Goal: Task Accomplishment & Management: Use online tool/utility

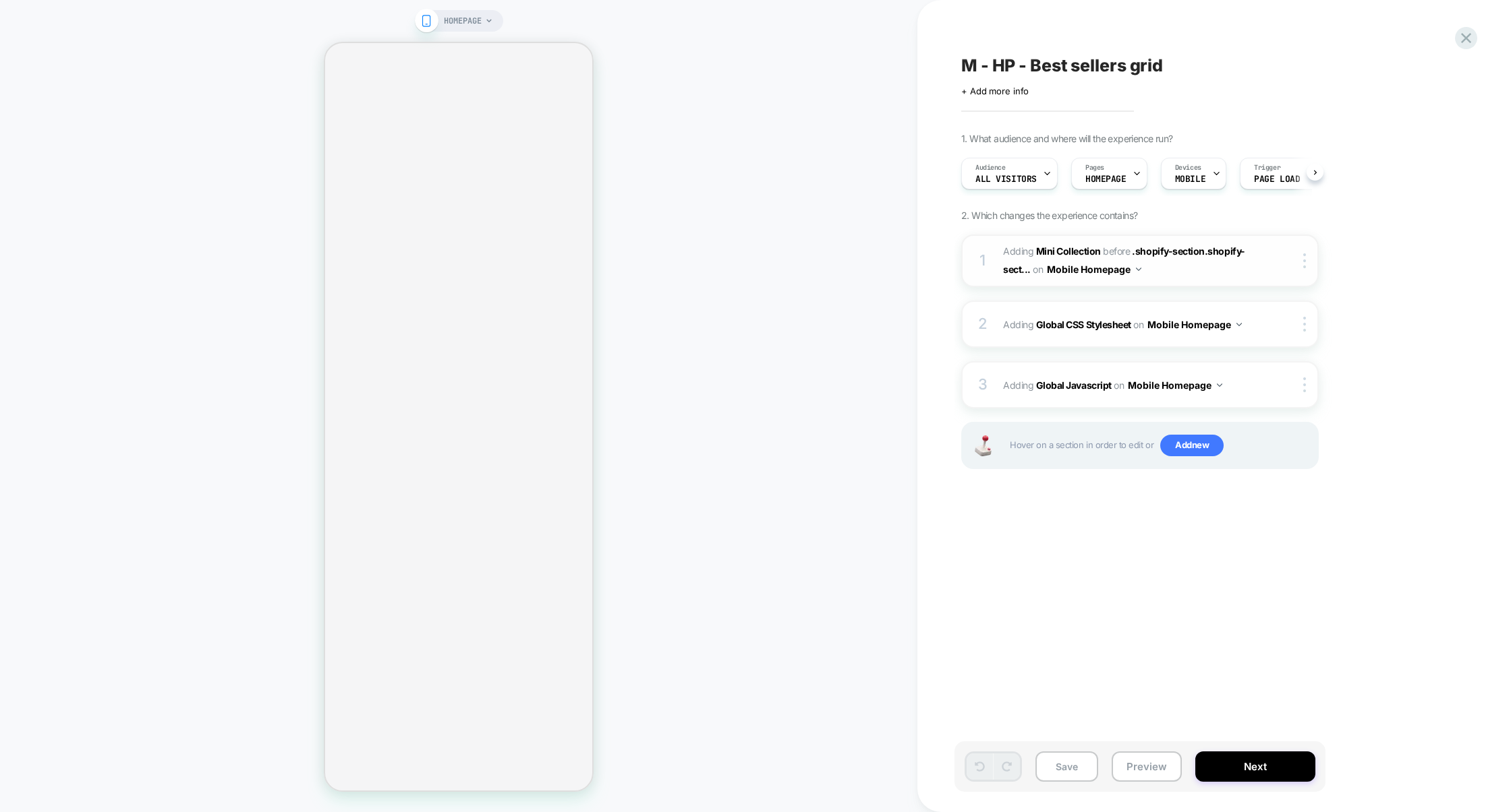
scroll to position [0, 1]
click at [1121, 772] on button "Preview" at bounding box center [1146, 766] width 70 height 30
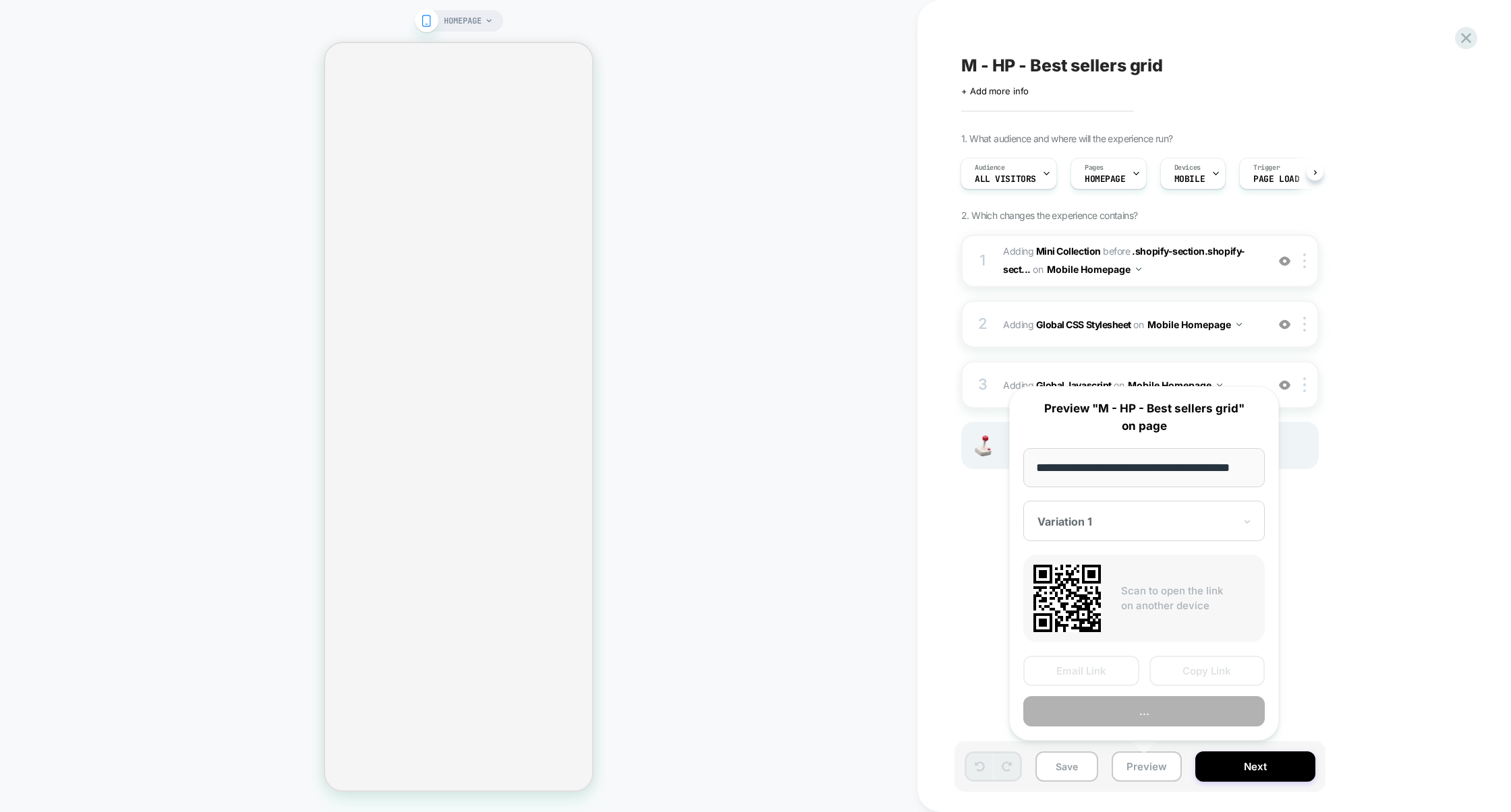
scroll to position [0, 17]
click at [1125, 723] on button "Preview" at bounding box center [1144, 712] width 241 height 30
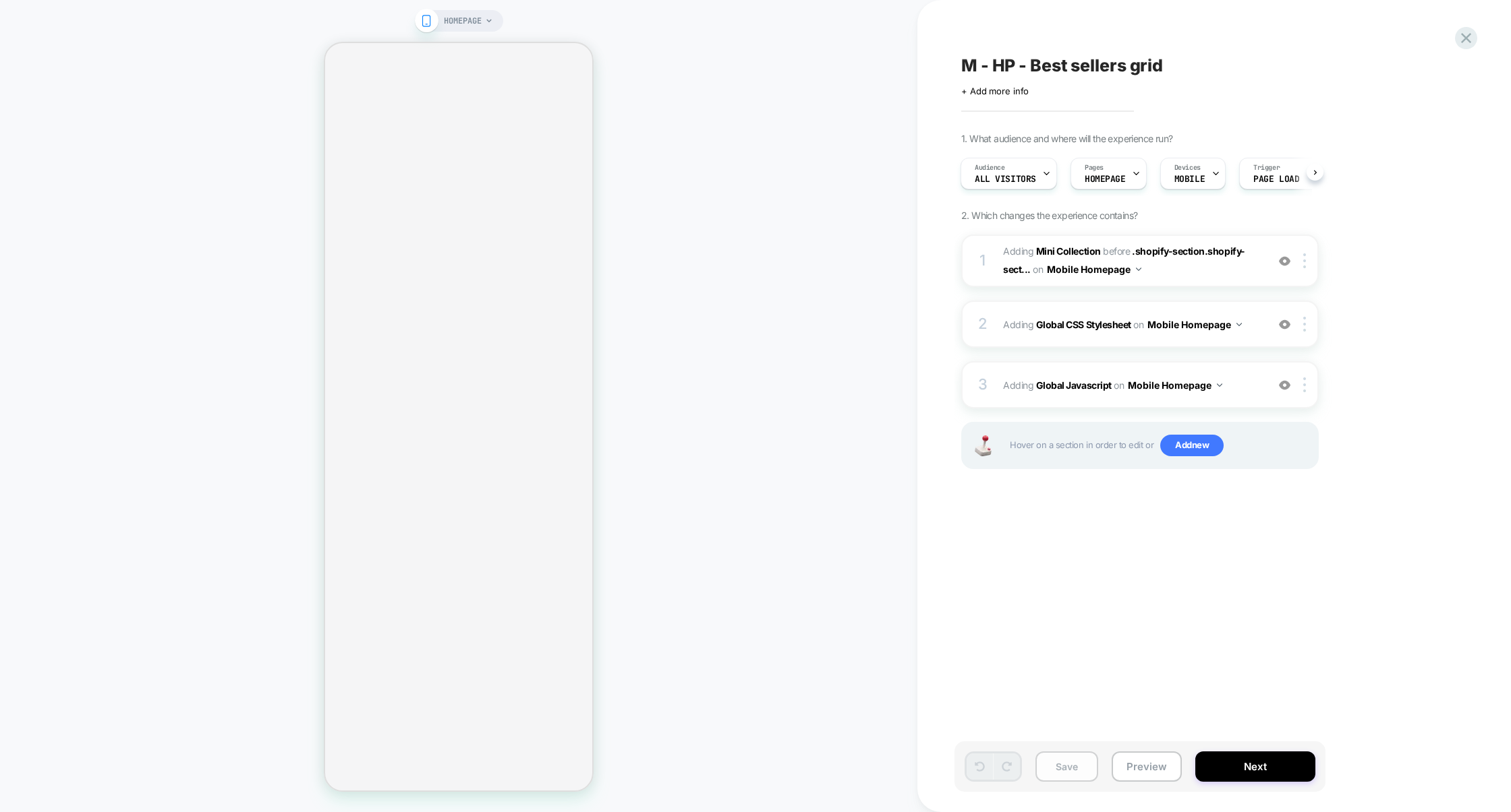
click at [1075, 775] on button "Save" at bounding box center [1067, 766] width 63 height 30
click at [1136, 769] on button "Preview" at bounding box center [1146, 766] width 70 height 30
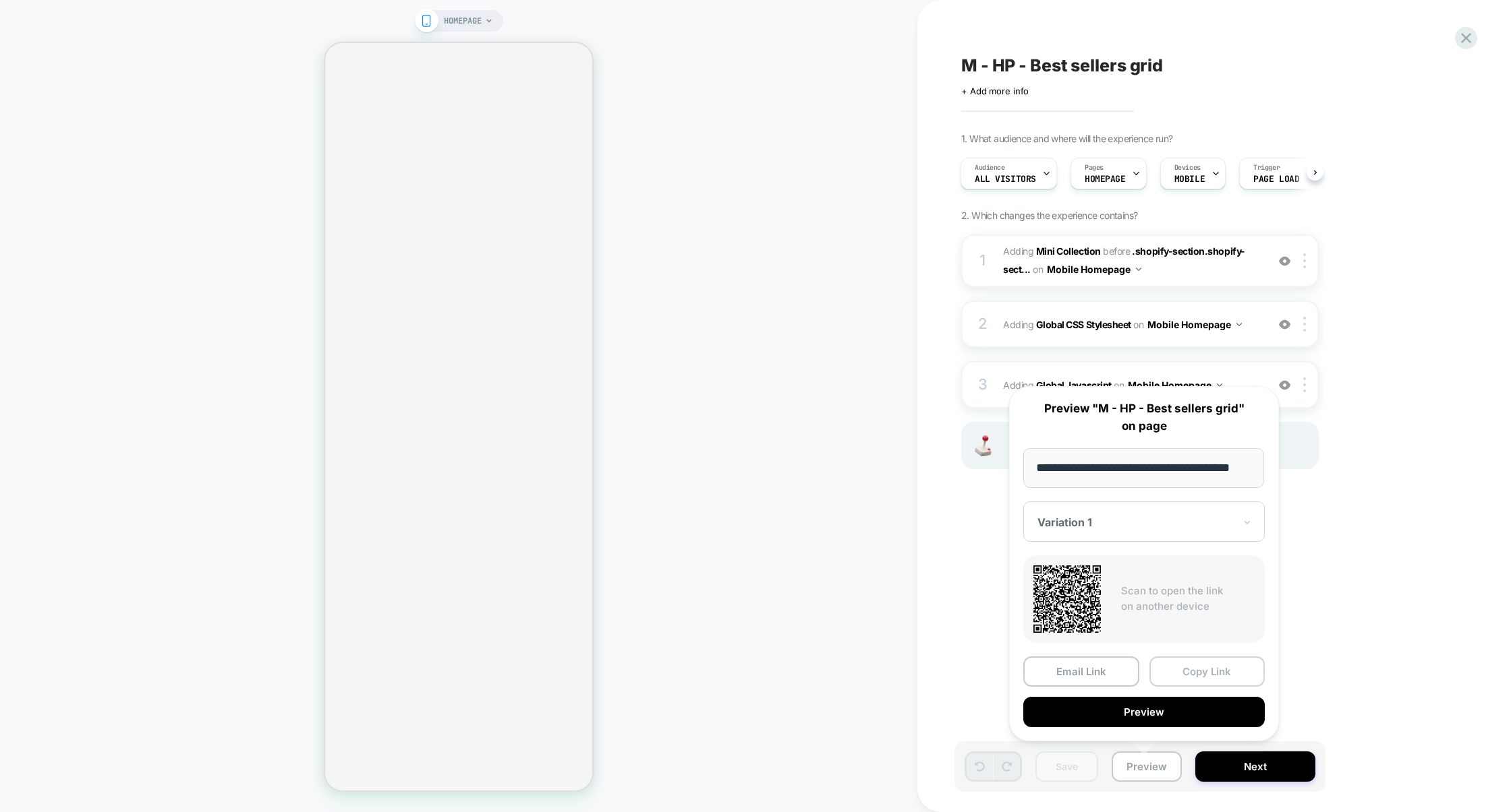
click at [1199, 682] on button "Copy Link" at bounding box center [1207, 672] width 116 height 30
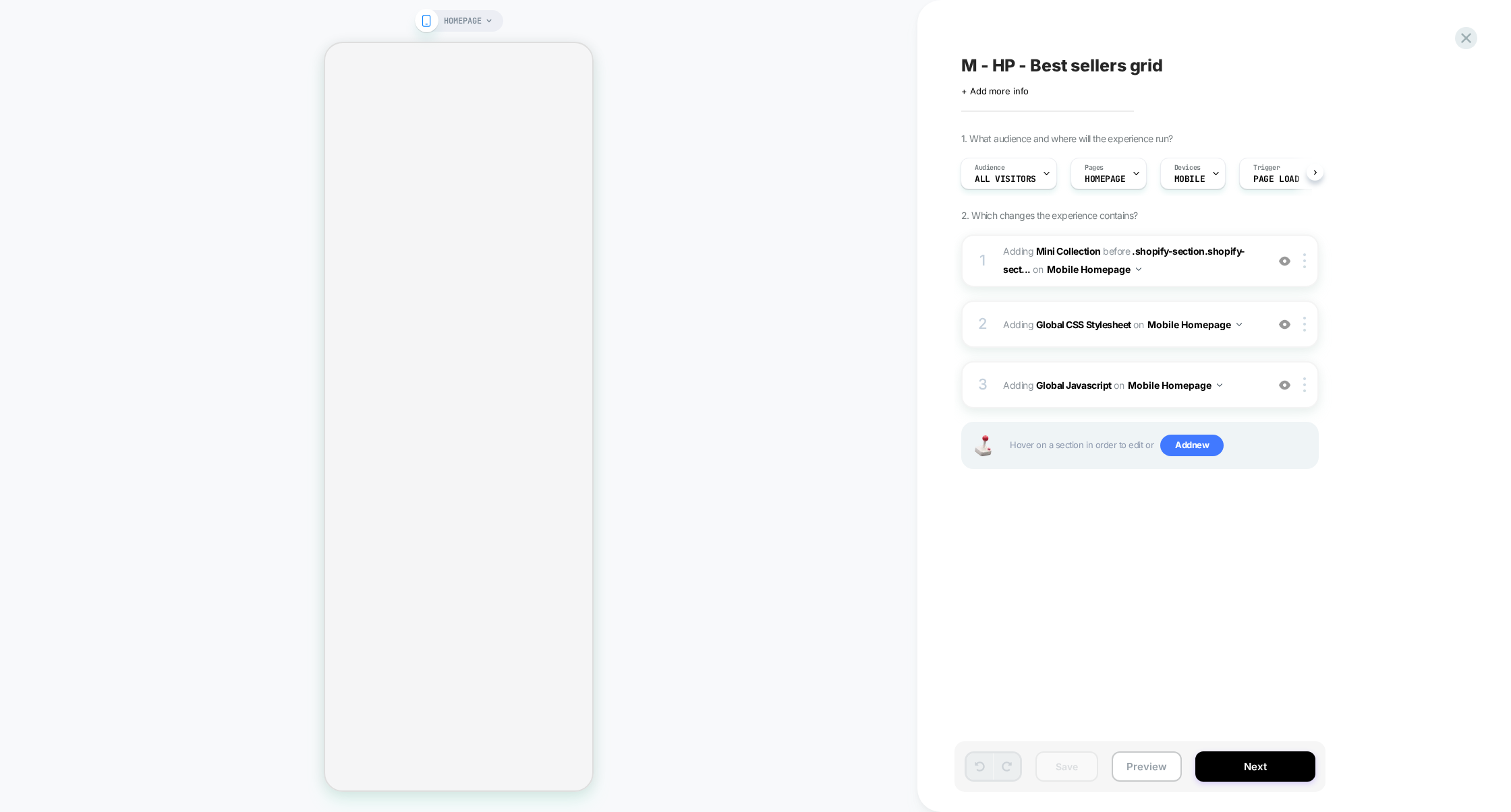
click at [1454, 46] on div "M - HP - Best sellers grid Click to edit experience details + Add more info 1. …" at bounding box center [1207, 406] width 505 height 785
click at [1469, 42] on icon at bounding box center [1465, 38] width 18 height 18
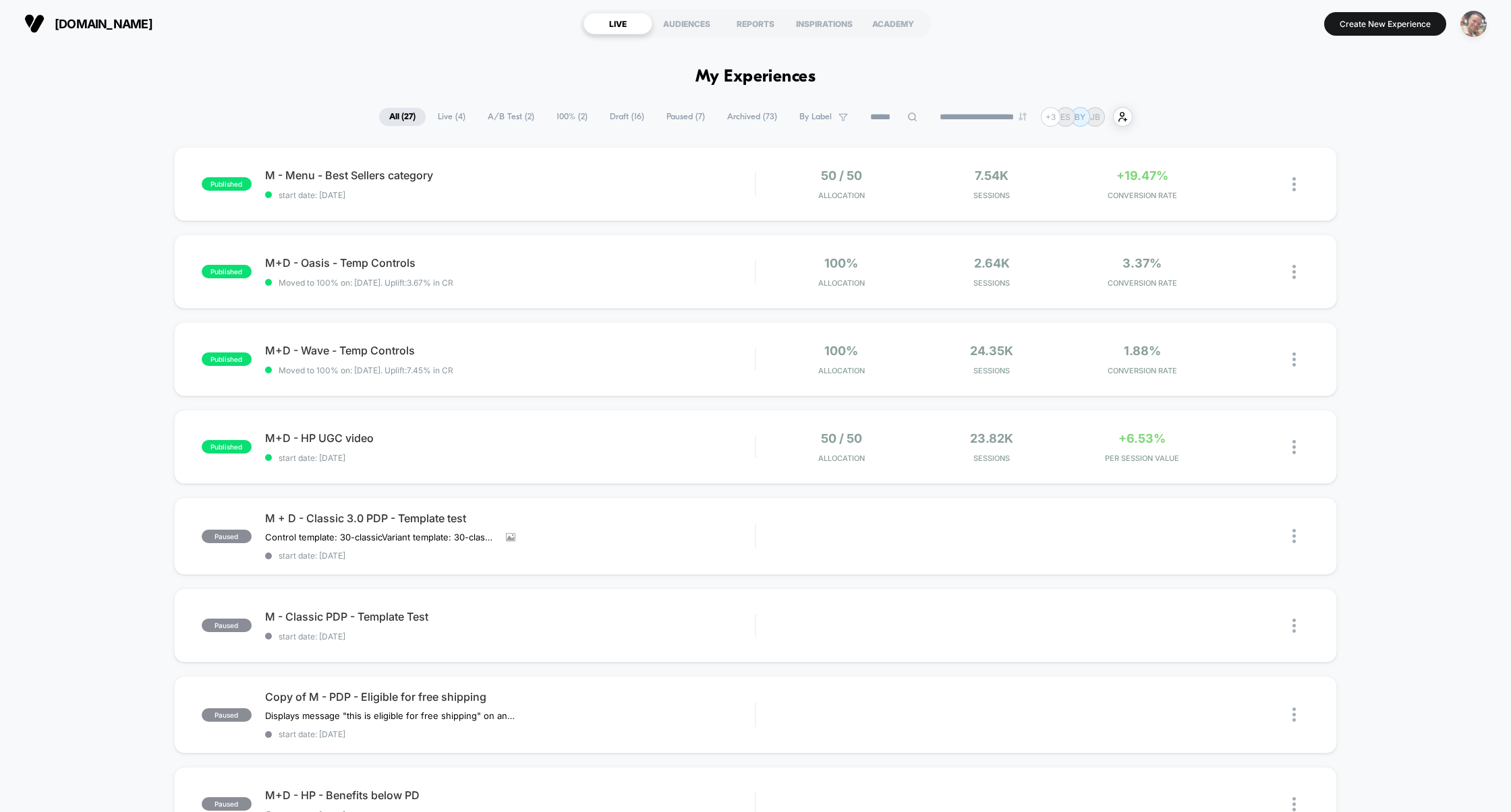
click at [1473, 16] on img "button" at bounding box center [1473, 24] width 27 height 27
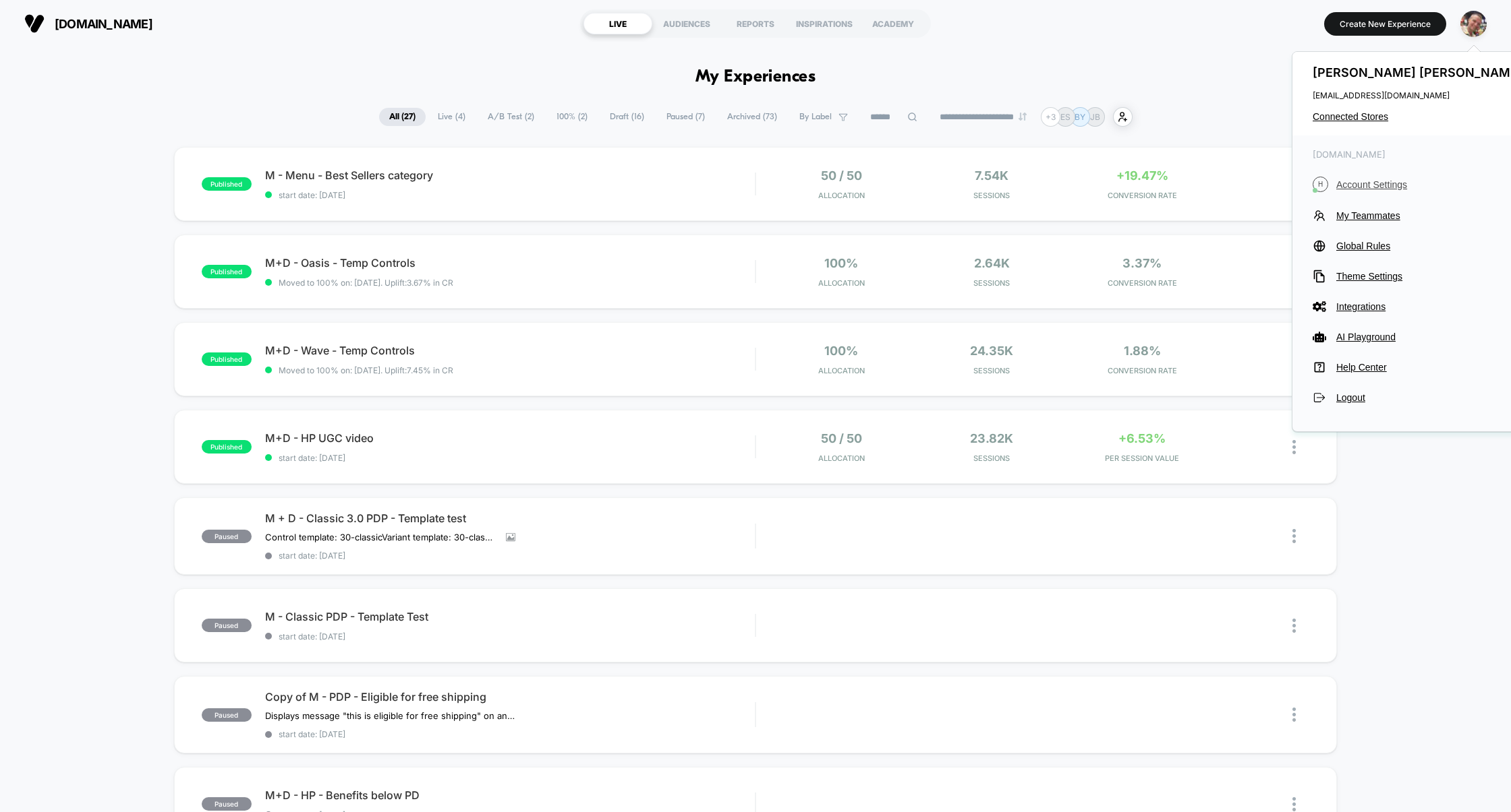
click at [1374, 183] on span "Account Settings" at bounding box center [1431, 185] width 190 height 11
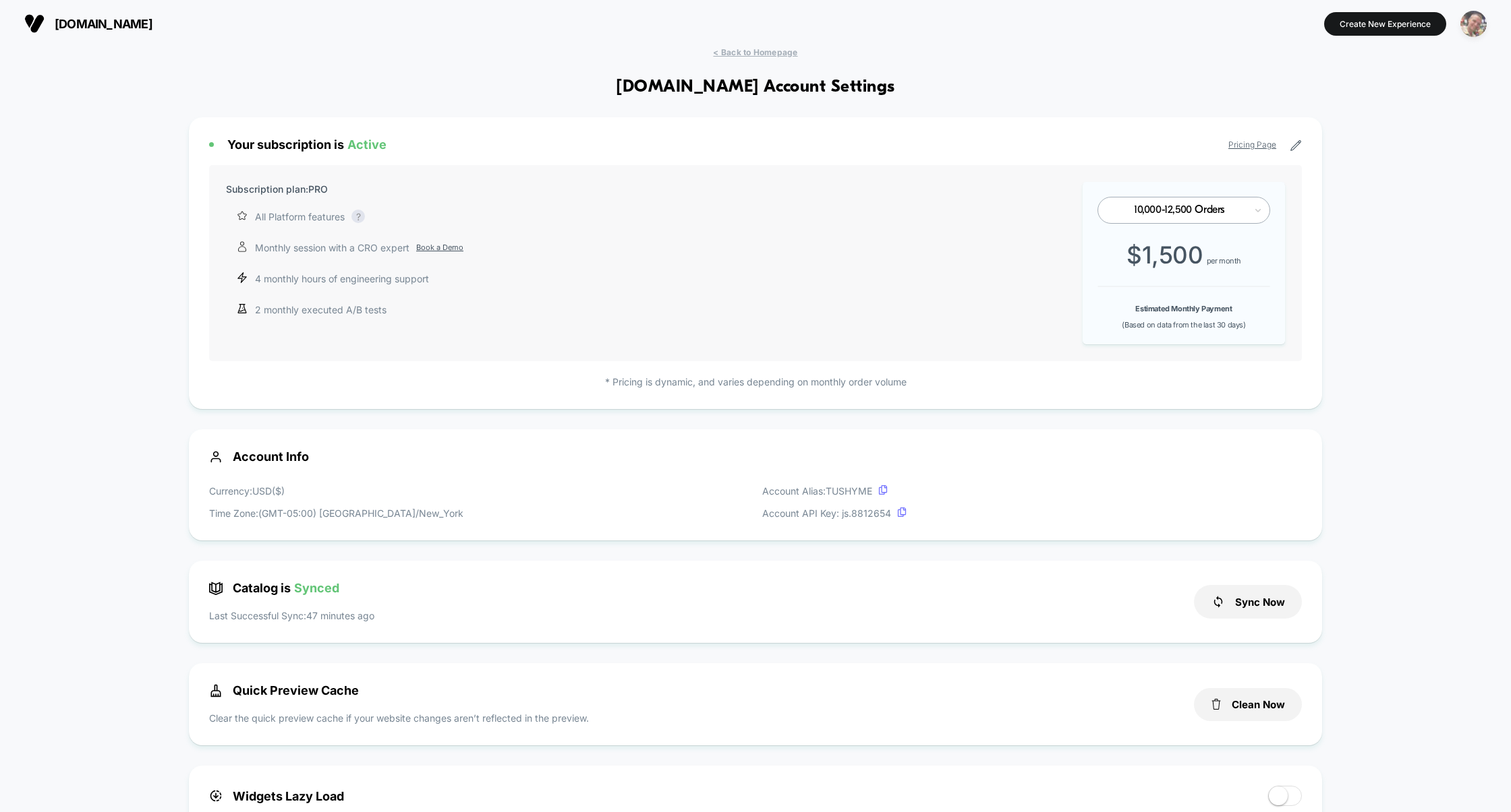
click at [1479, 25] on img "button" at bounding box center [1473, 24] width 27 height 27
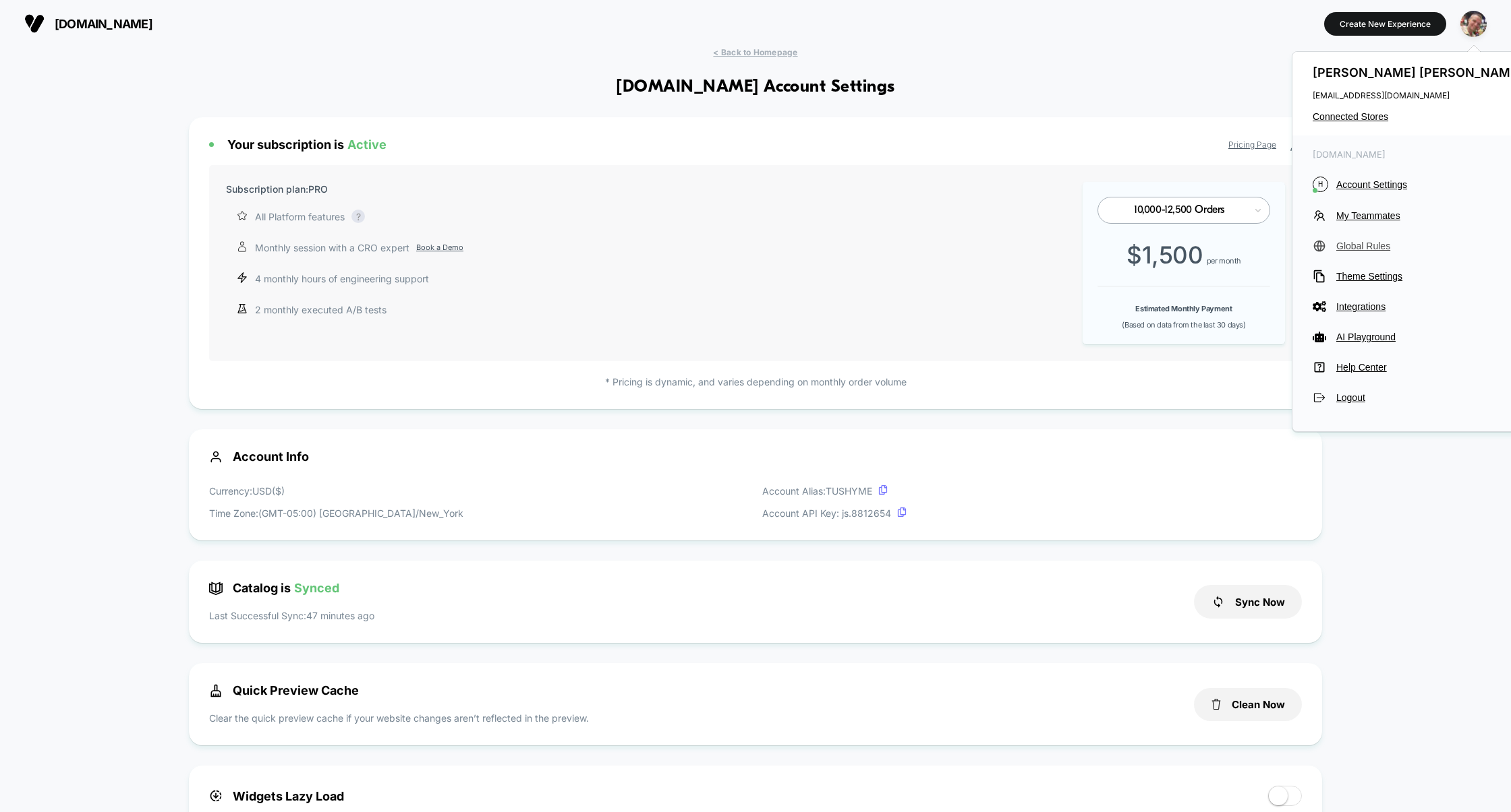
click at [1360, 242] on span "Global Rules" at bounding box center [1431, 246] width 190 height 11
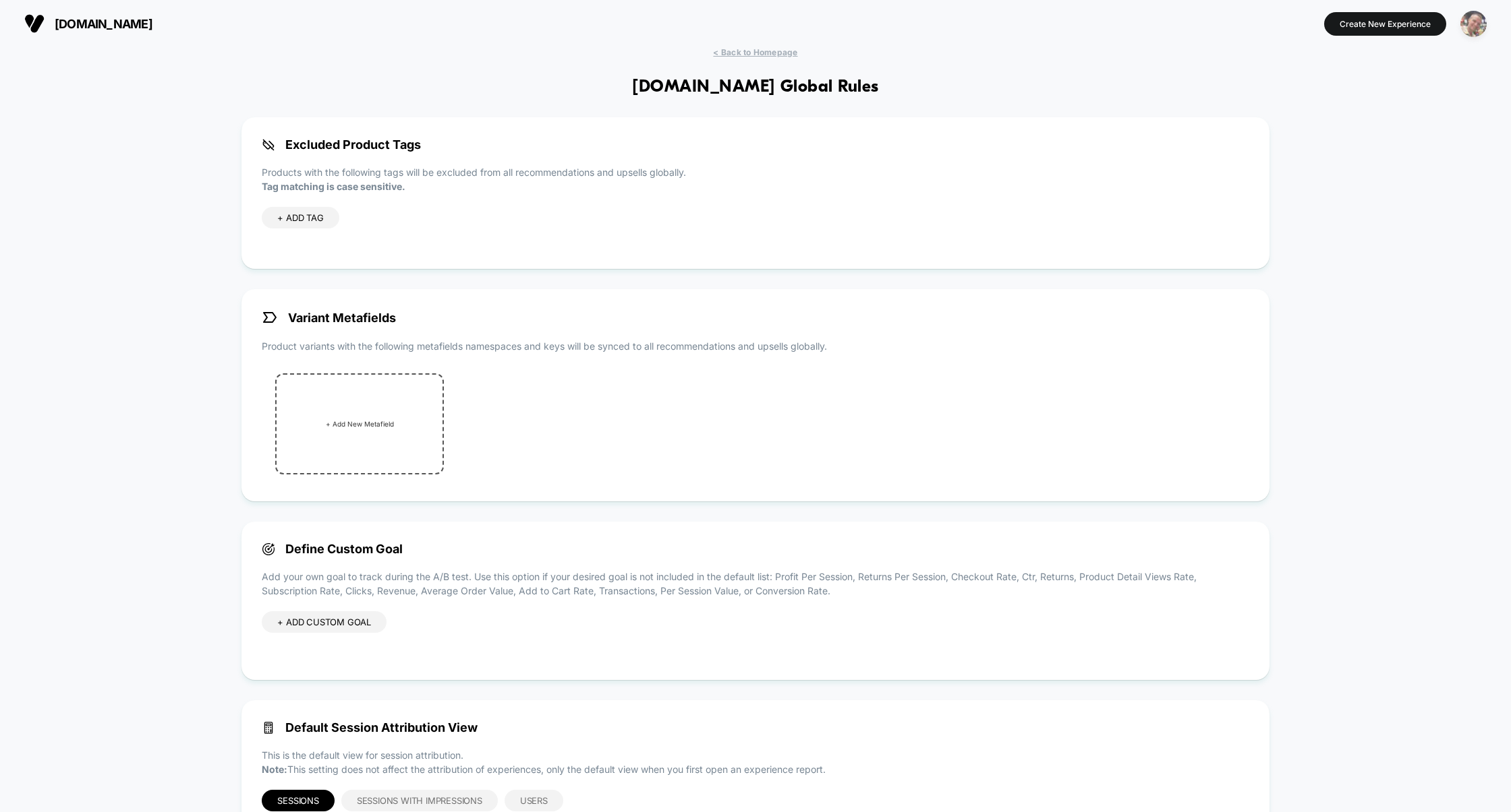
click at [1477, 30] on img "button" at bounding box center [1473, 24] width 27 height 27
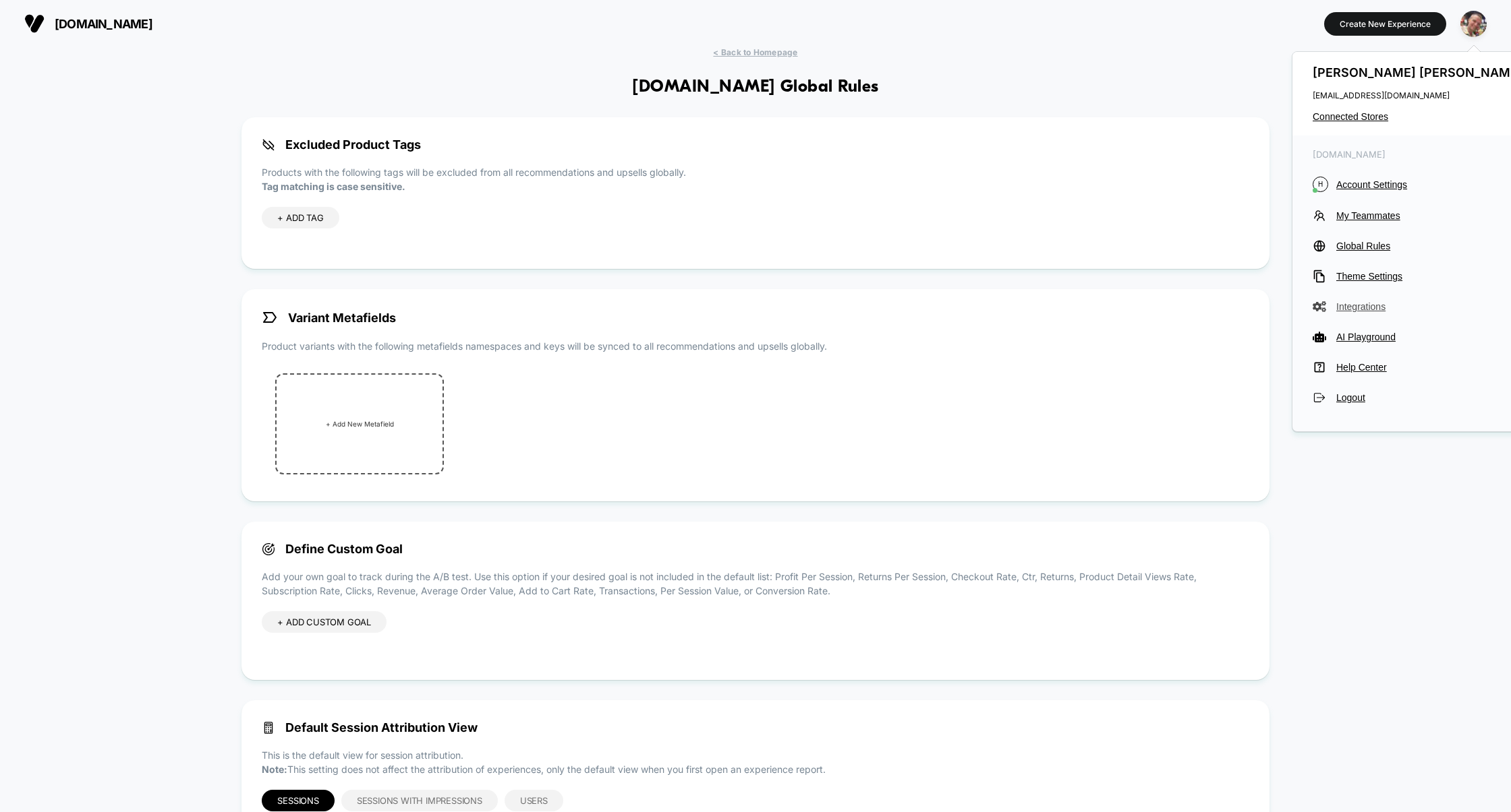
click at [1361, 306] on span "Integrations" at bounding box center [1431, 307] width 190 height 11
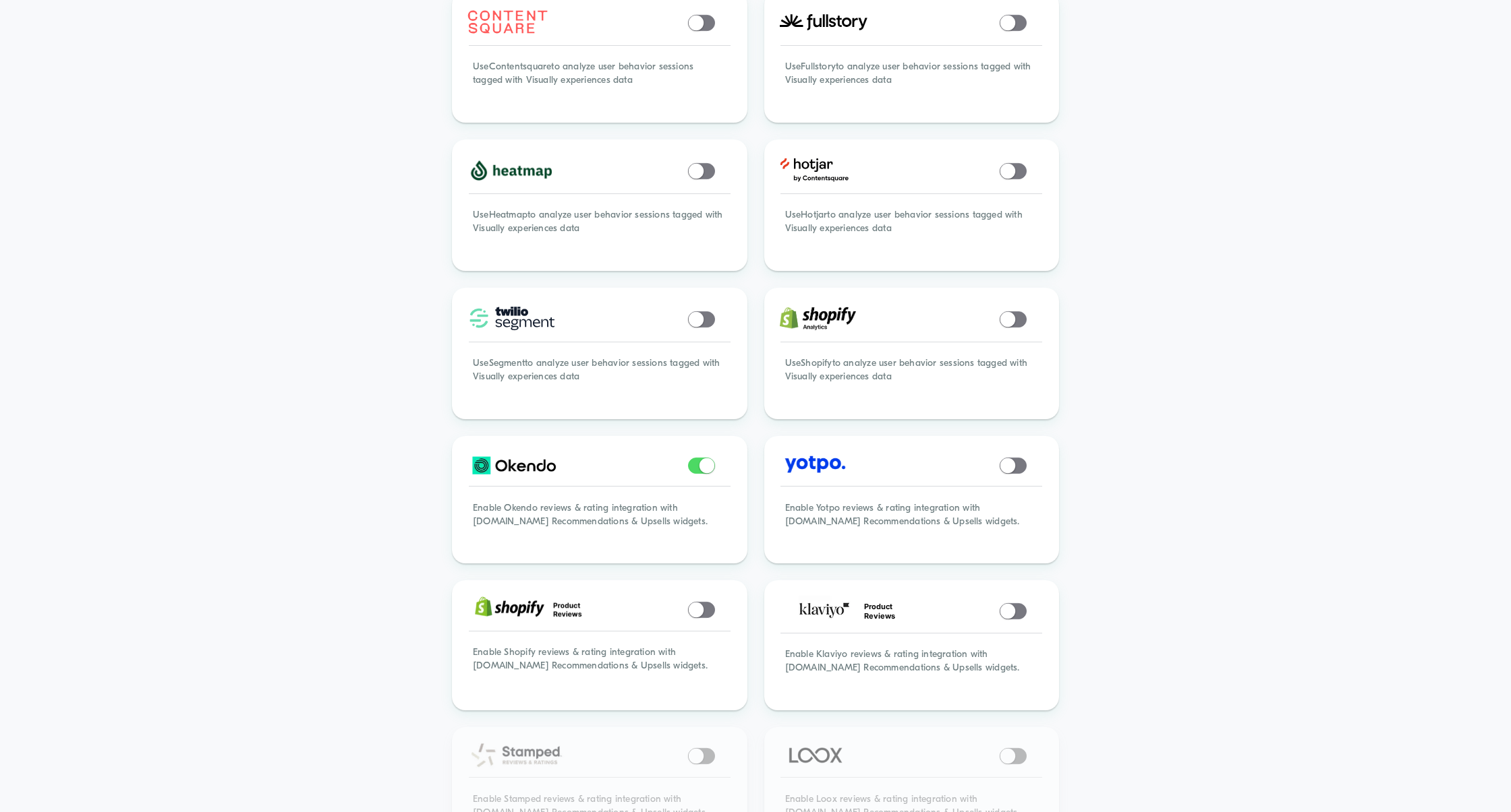
scroll to position [667, 0]
